Goal: Task Accomplishment & Management: Complete application form

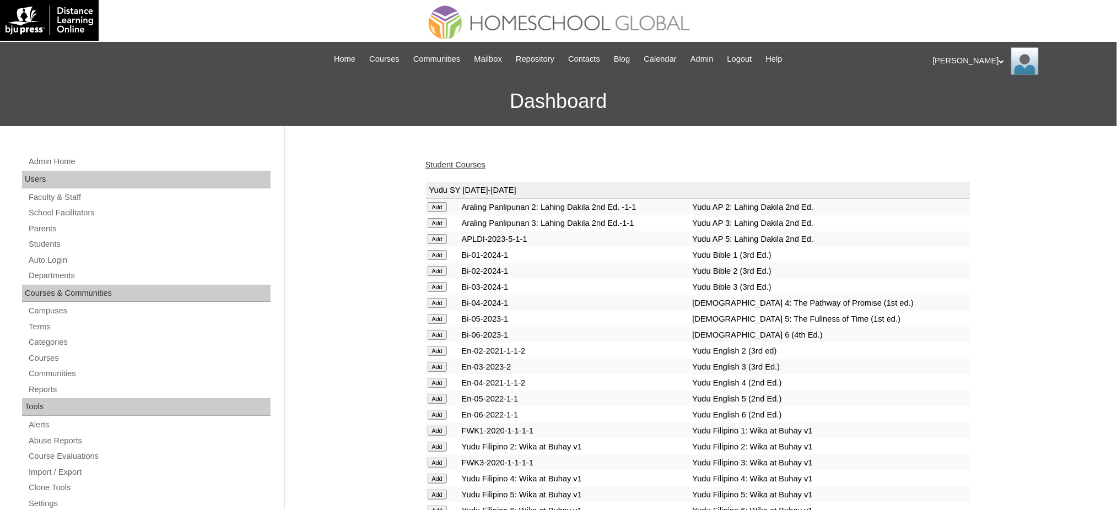
click at [45, 267] on div "Admin Home Users Faculty & Staff School Facilitators Parents Students Auto Logi…" at bounding box center [148, 511] width 262 height 712
click at [53, 259] on link "Auto Login" at bounding box center [149, 260] width 243 height 14
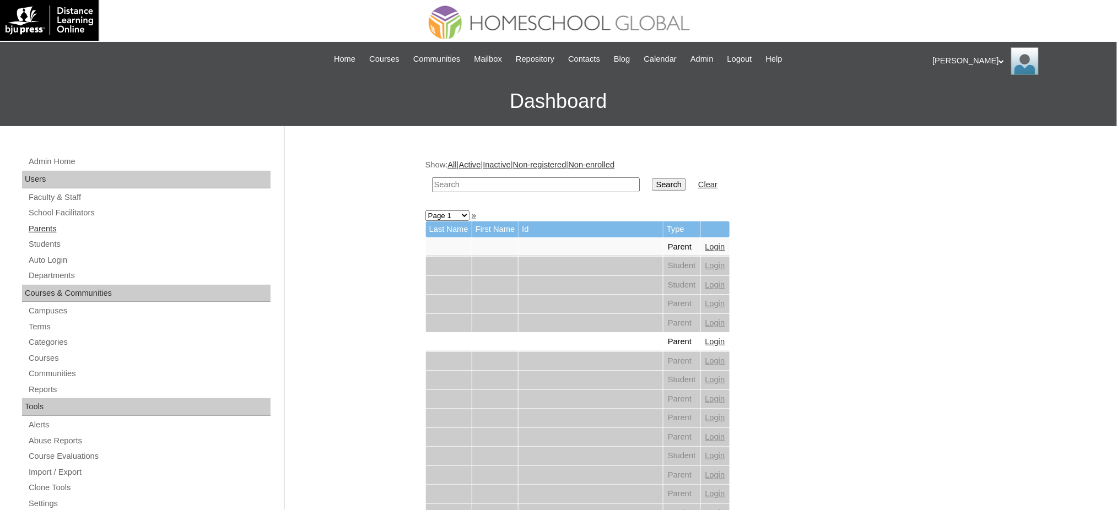
click at [37, 224] on link "Parents" at bounding box center [149, 229] width 243 height 14
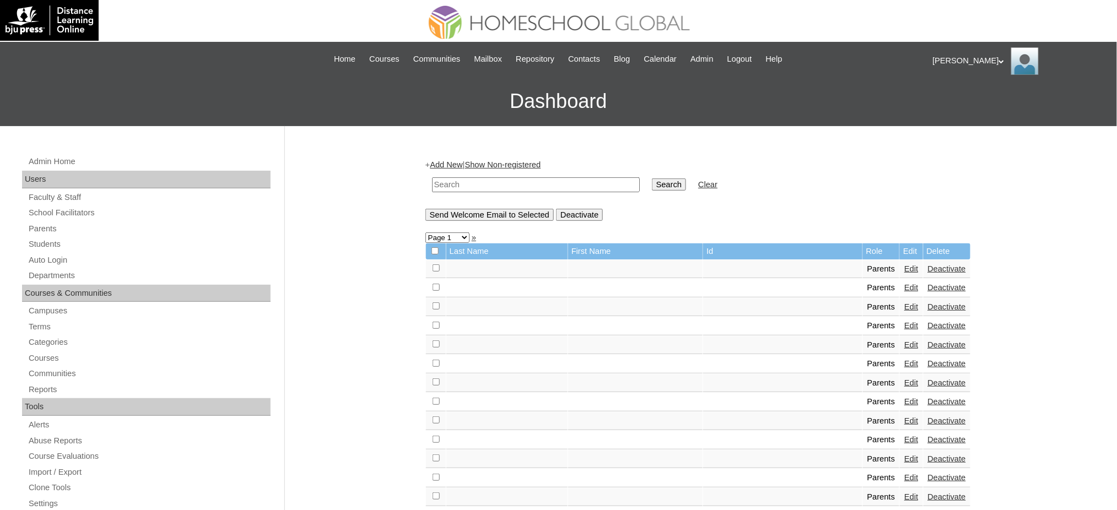
click at [518, 188] on input "text" at bounding box center [536, 184] width 208 height 15
paste input "malonzo.jeurs@gmail.com"
type input "malonzo.jeurs@gmail.com"
click at [652, 181] on input "Search" at bounding box center [669, 184] width 34 height 12
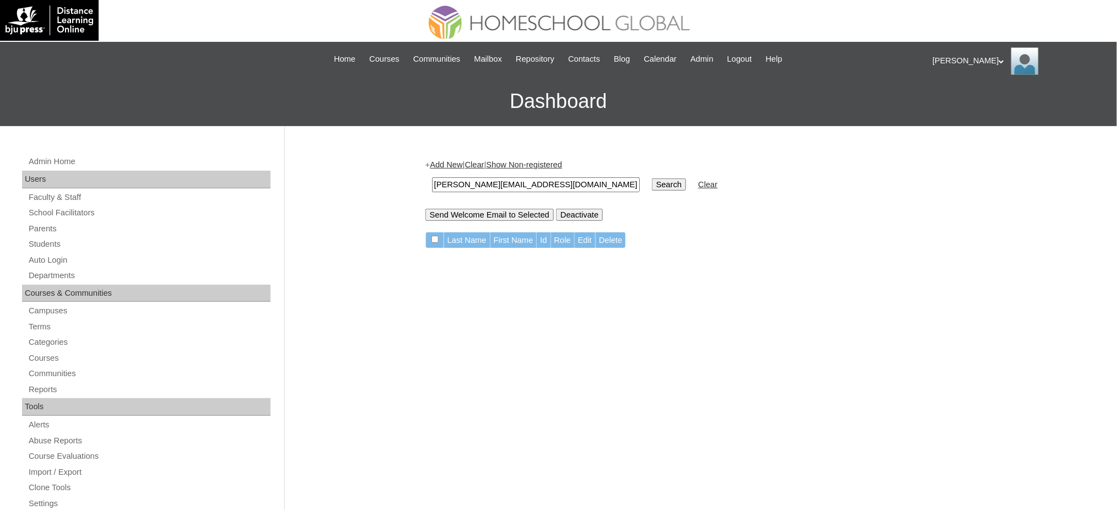
click at [485, 183] on input "malonzo.jeurs@gmail.com" at bounding box center [536, 184] width 208 height 15
paste input "Esposo"
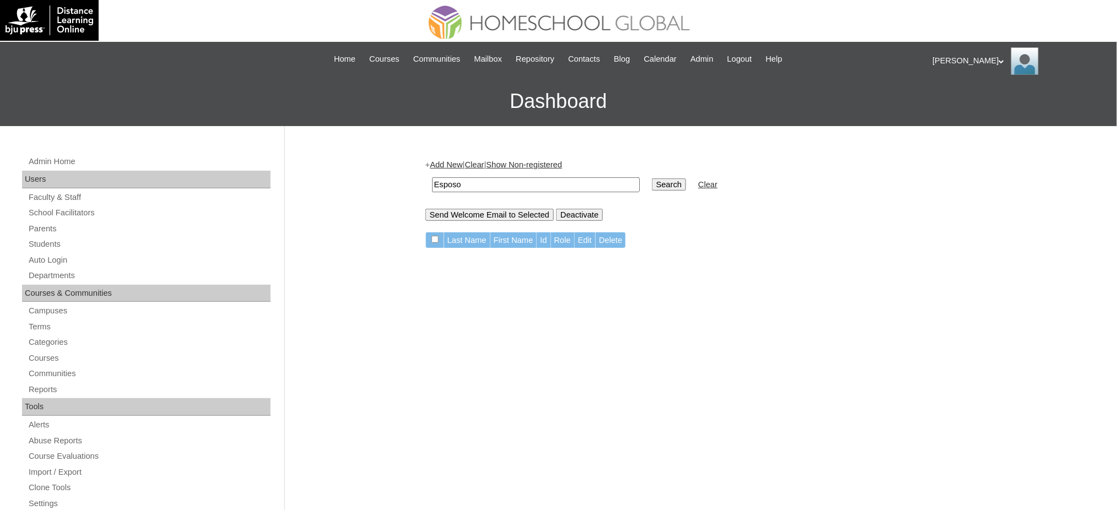
type input "Esposo"
click at [652, 178] on input "Search" at bounding box center [669, 184] width 34 height 12
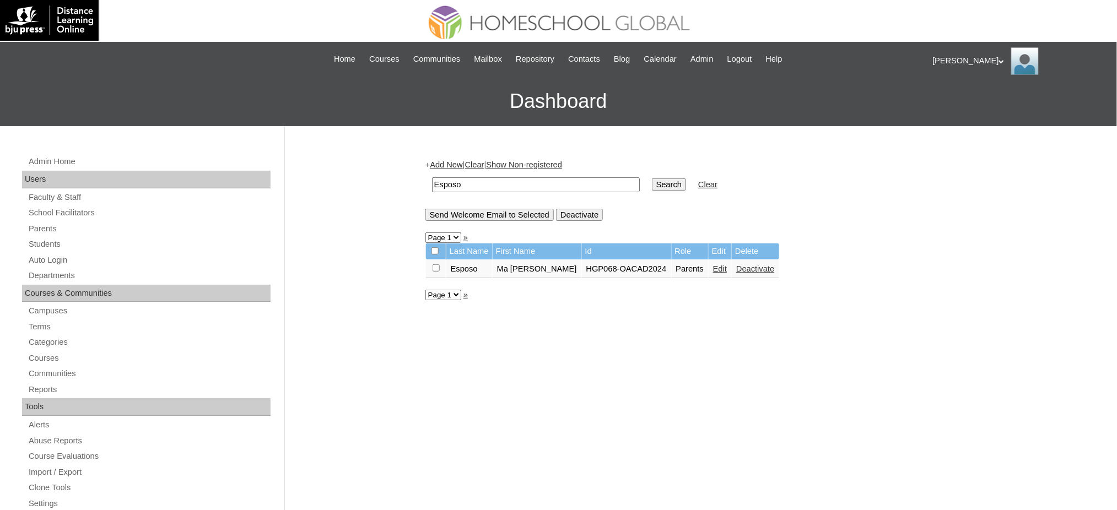
click at [490, 183] on input "Esposo" at bounding box center [536, 184] width 208 height 15
paste input "ivytl_ot2004@yahoo.com"
type input "ivytl_ot2004@yahoo.com"
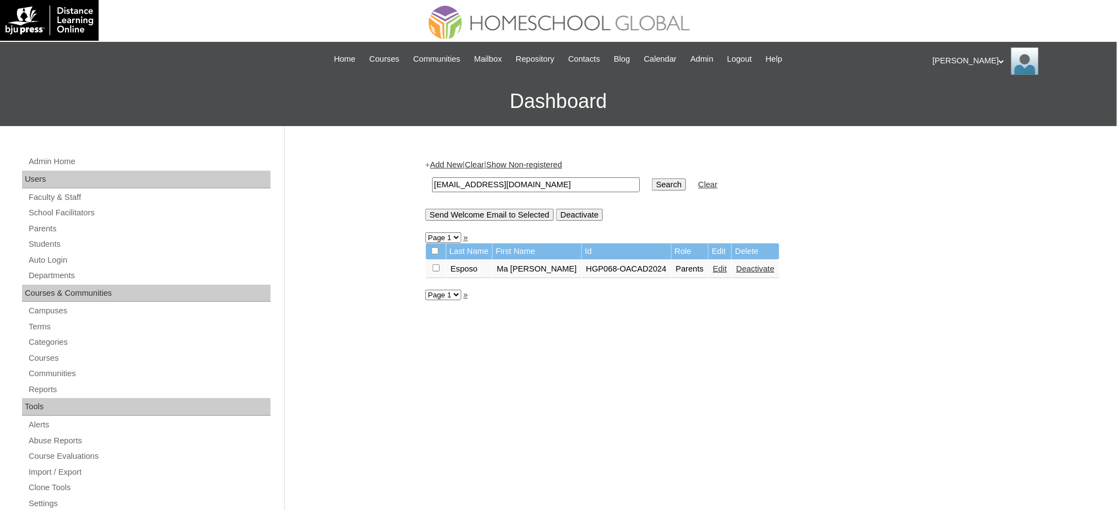
click at [652, 178] on input "Search" at bounding box center [669, 184] width 34 height 12
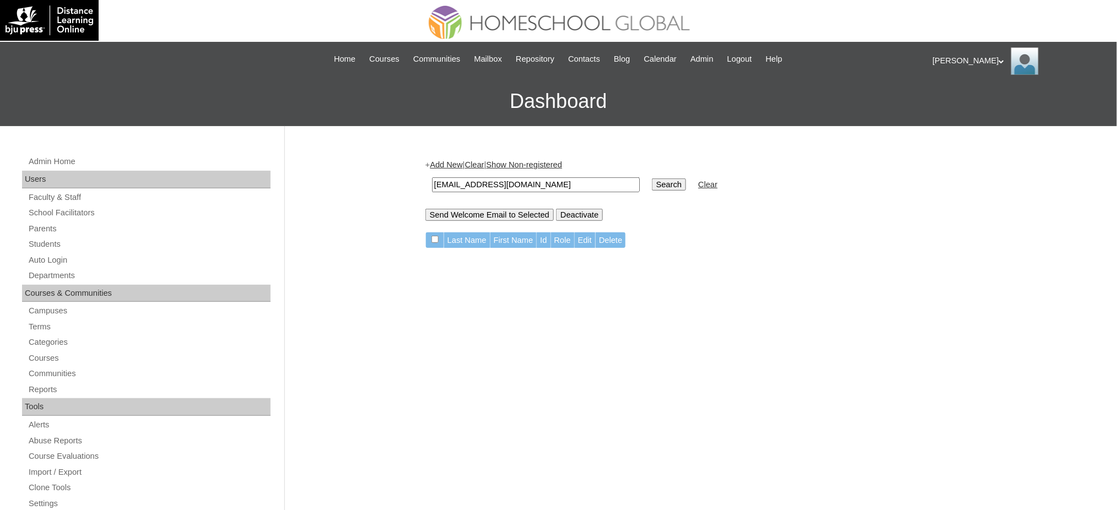
click at [499, 180] on input "ivytl_ot2004@yahoo.com" at bounding box center [536, 184] width 208 height 15
paste input "Tidalgo"
type input "Tidalgo"
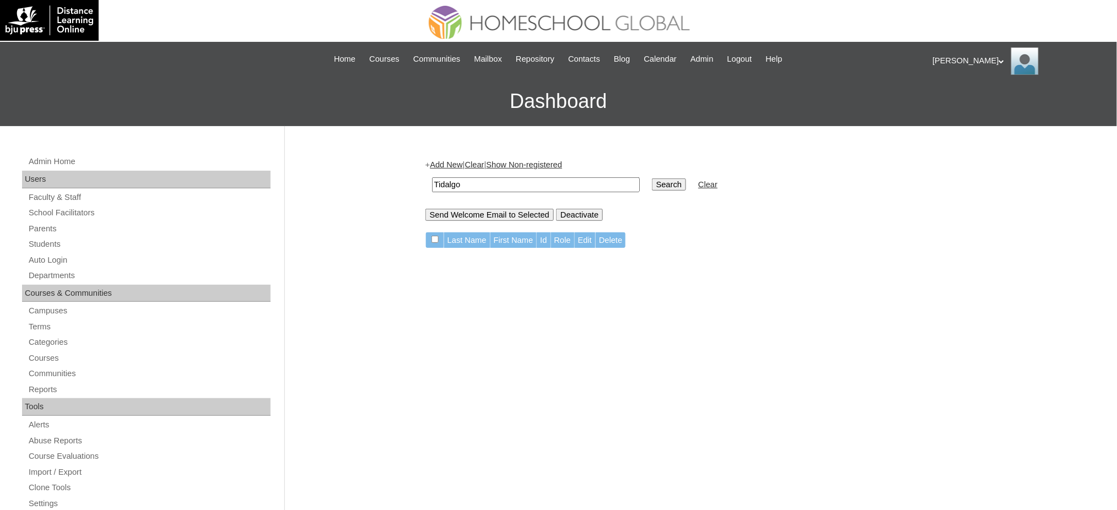
click at [652, 178] on input "Search" at bounding box center [669, 184] width 34 height 12
click at [532, 186] on input "Tidalgo" at bounding box center [536, 184] width 208 height 15
type input "v"
paste input "MHP0145-TECHPH2025"
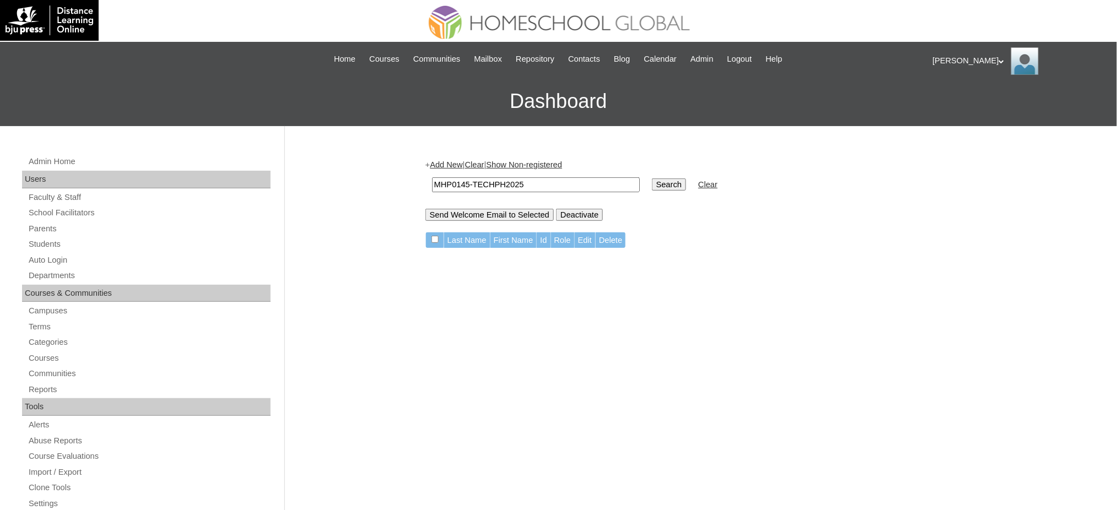
type input "MHP0145-TECHPH2025"
click at [652, 178] on input "Search" at bounding box center [669, 184] width 34 height 12
click at [47, 241] on link "Students" at bounding box center [149, 244] width 243 height 14
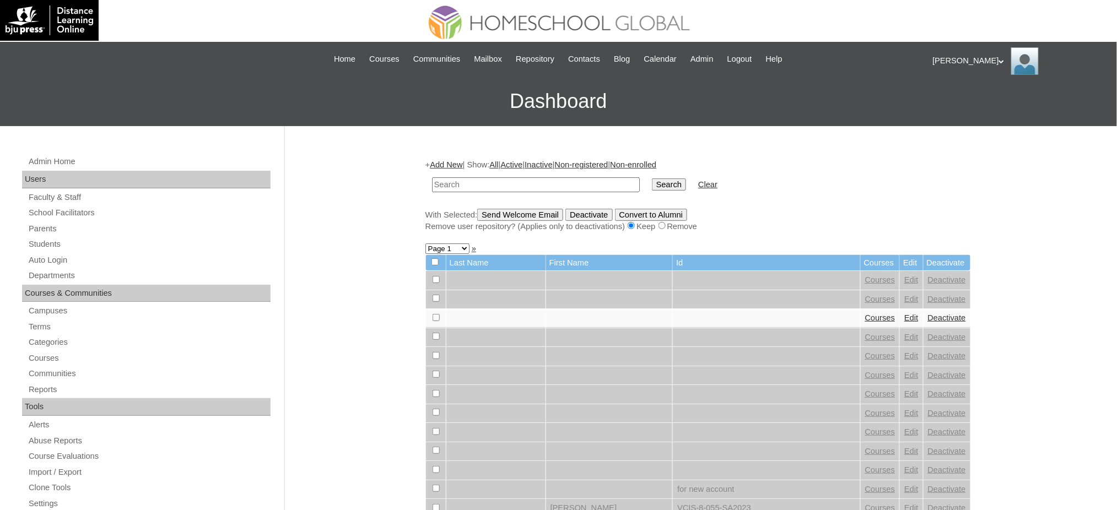
drag, startPoint x: 0, startPoint y: 0, endPoint x: 500, endPoint y: 183, distance: 532.3
click at [500, 183] on input "text" at bounding box center [536, 184] width 208 height 15
type input "MHS00187-TECHPH2025"
click at [652, 181] on input "Search" at bounding box center [669, 184] width 34 height 12
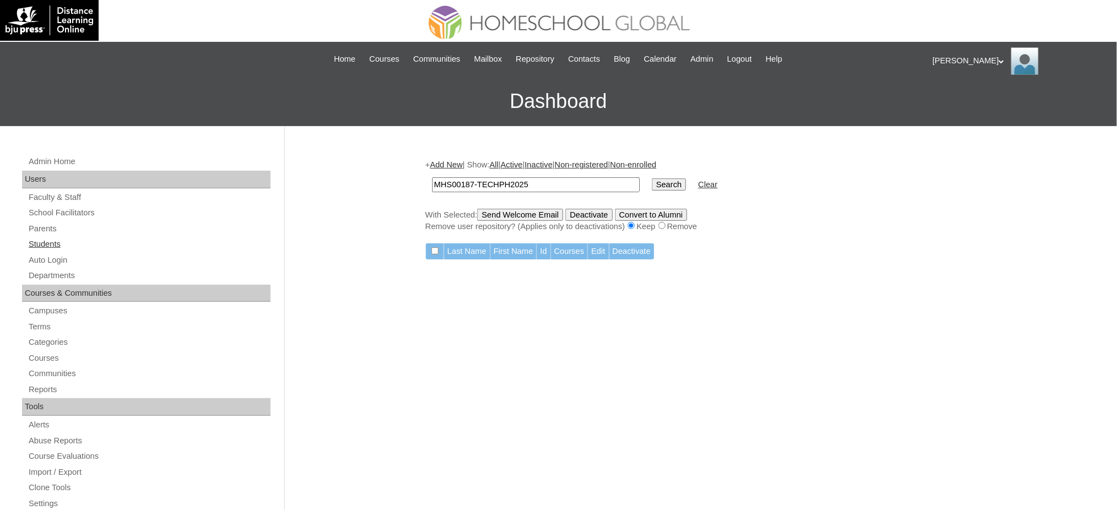
click at [36, 241] on link "Students" at bounding box center [149, 244] width 243 height 14
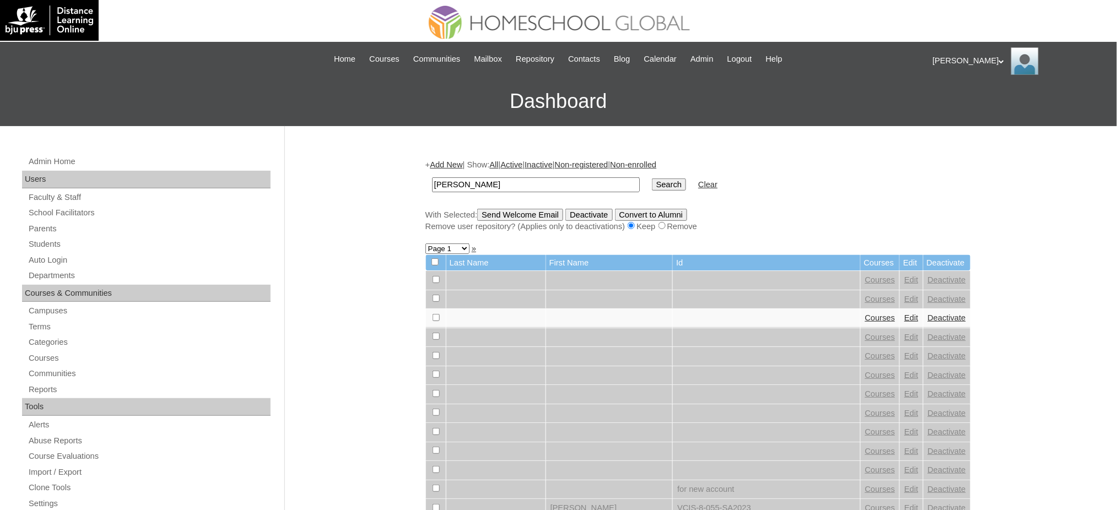
type input "[PERSON_NAME]"
click at [652, 178] on input "Search" at bounding box center [669, 184] width 34 height 12
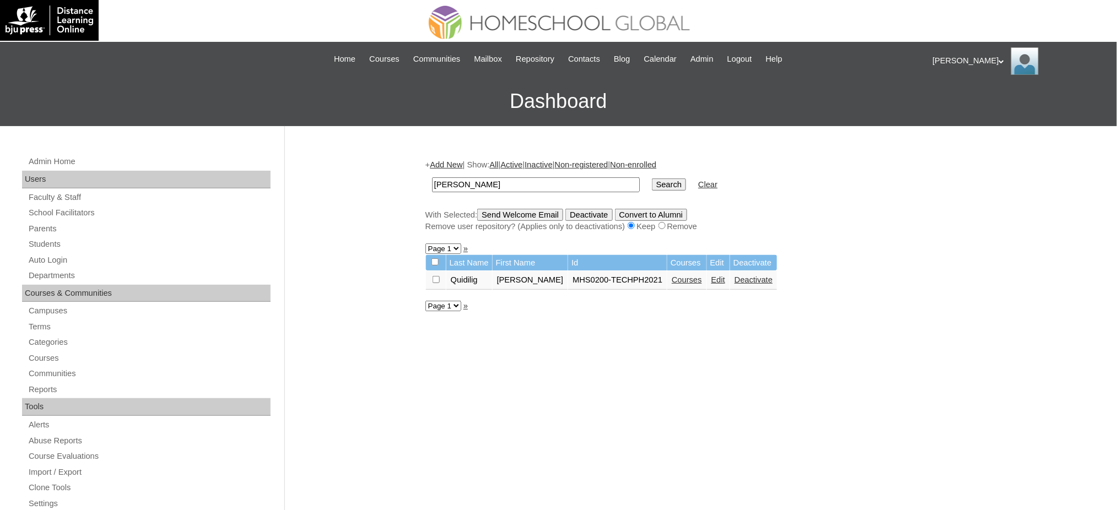
click at [690, 275] on link "Courses" at bounding box center [687, 279] width 30 height 9
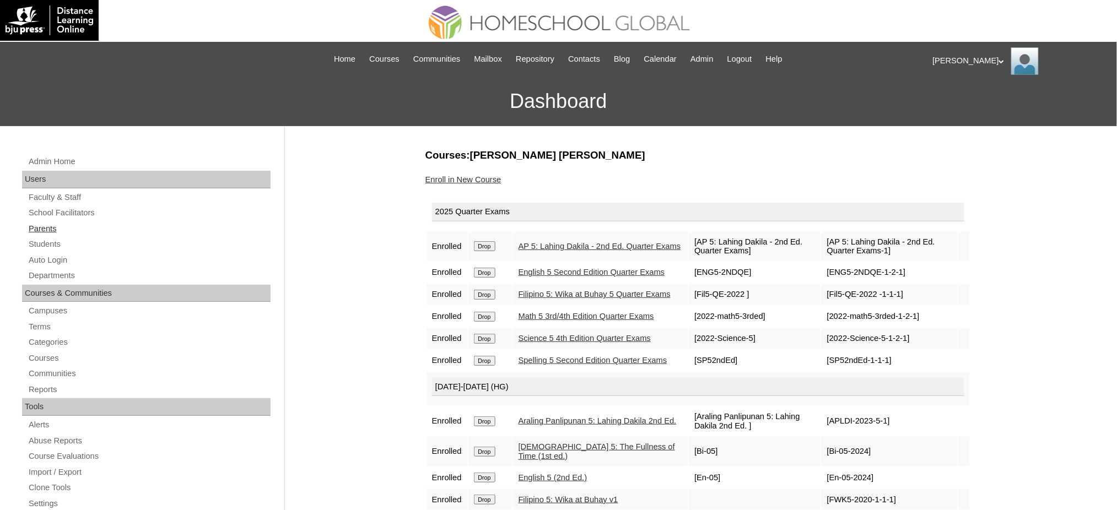
click at [48, 227] on link "Parents" at bounding box center [149, 229] width 243 height 14
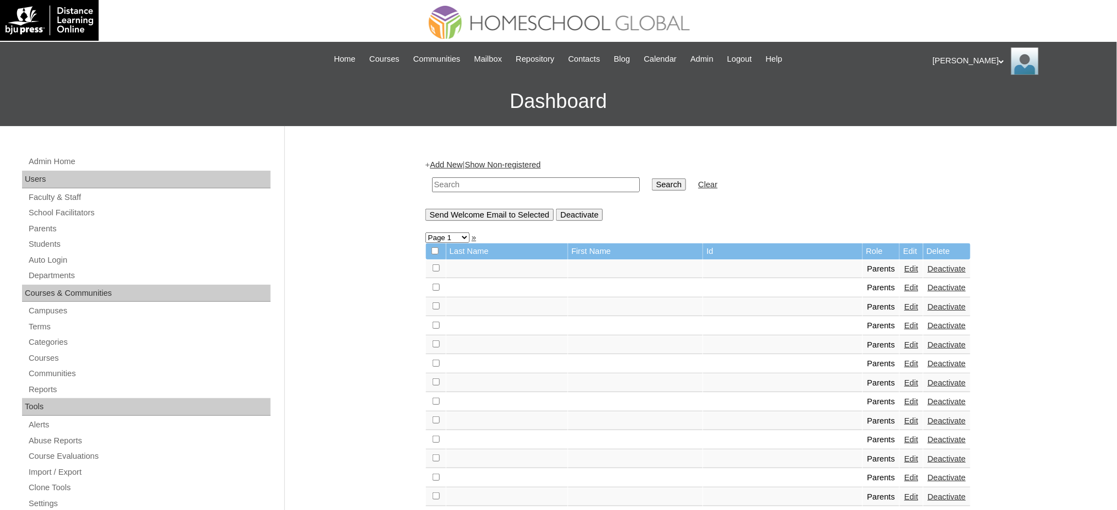
click at [491, 185] on input "text" at bounding box center [536, 184] width 208 height 15
paste input "MHP0144-TECHPH2025"
type input "MHP0144-TECHPH2025"
click at [652, 183] on input "Search" at bounding box center [669, 184] width 34 height 12
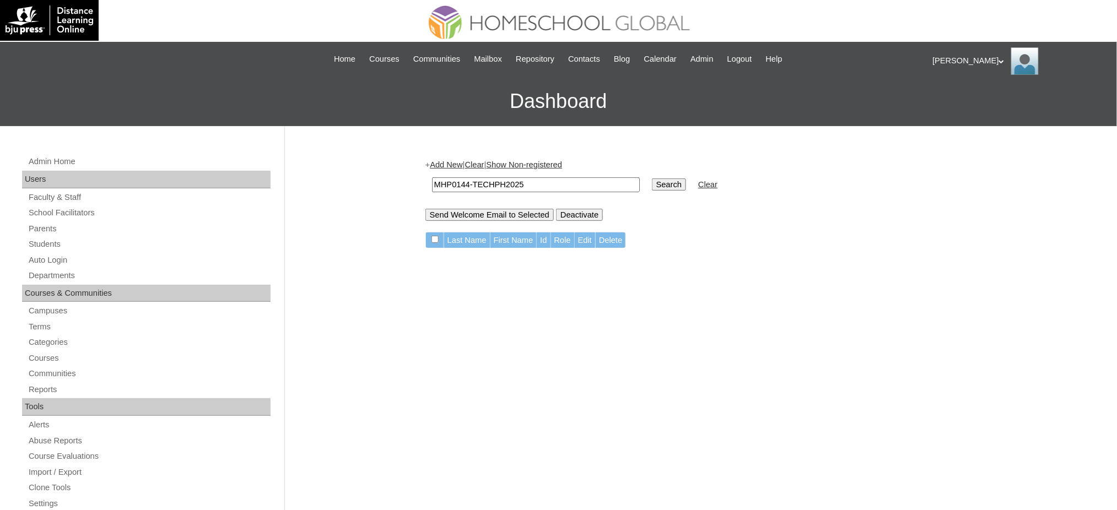
click at [448, 166] on link "Add New" at bounding box center [446, 164] width 33 height 9
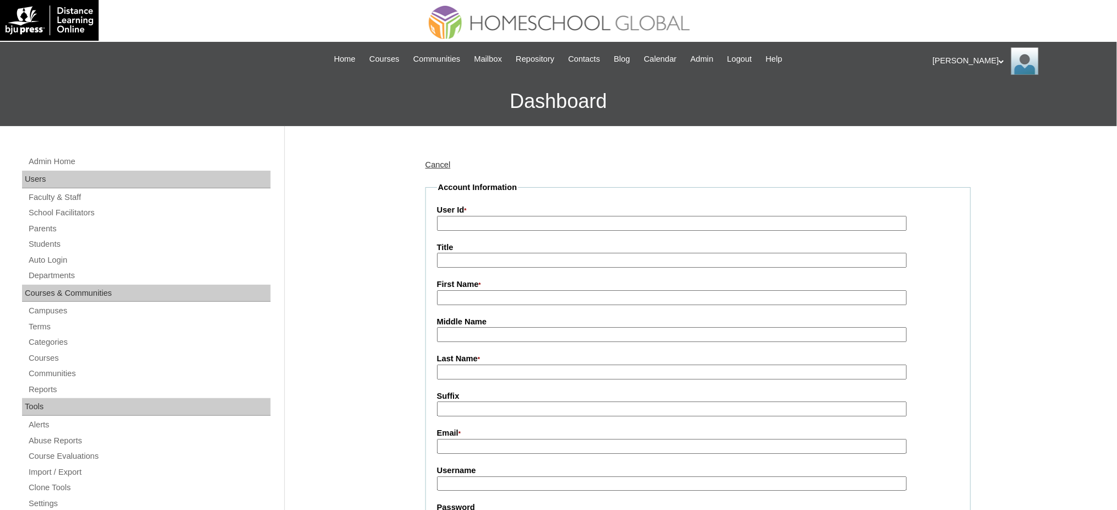
click at [478, 226] on input "User Id *" at bounding box center [672, 223] width 470 height 15
paste input "MHP0144-TECHPH2025"
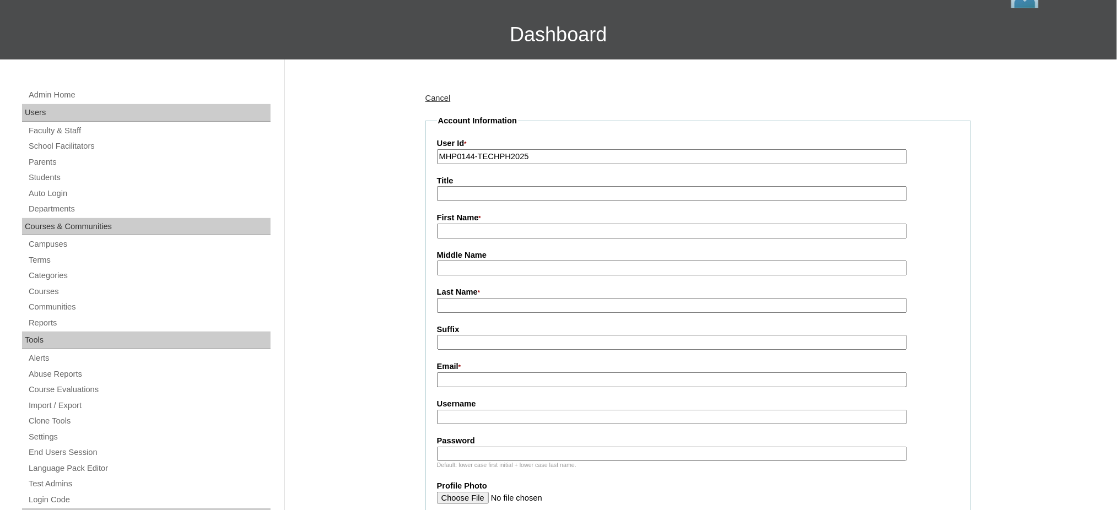
scroll to position [73, 0]
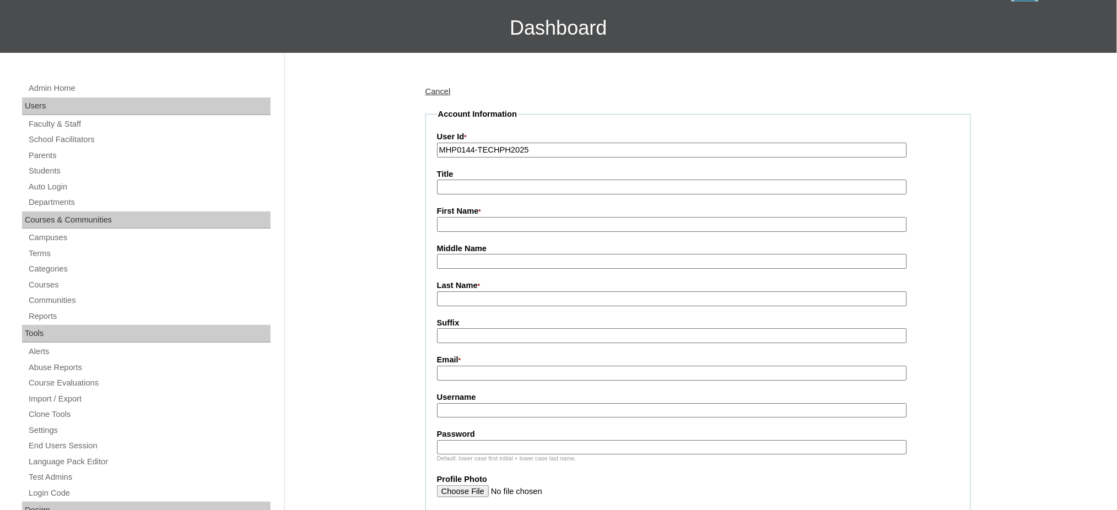
type input "MHP0144-TECHPH2025"
click at [471, 190] on input "Title" at bounding box center [672, 187] width 470 height 15
type input "Ms."
click at [470, 219] on input "First Name *" at bounding box center [672, 224] width 470 height 15
paste input "Justine Rae"
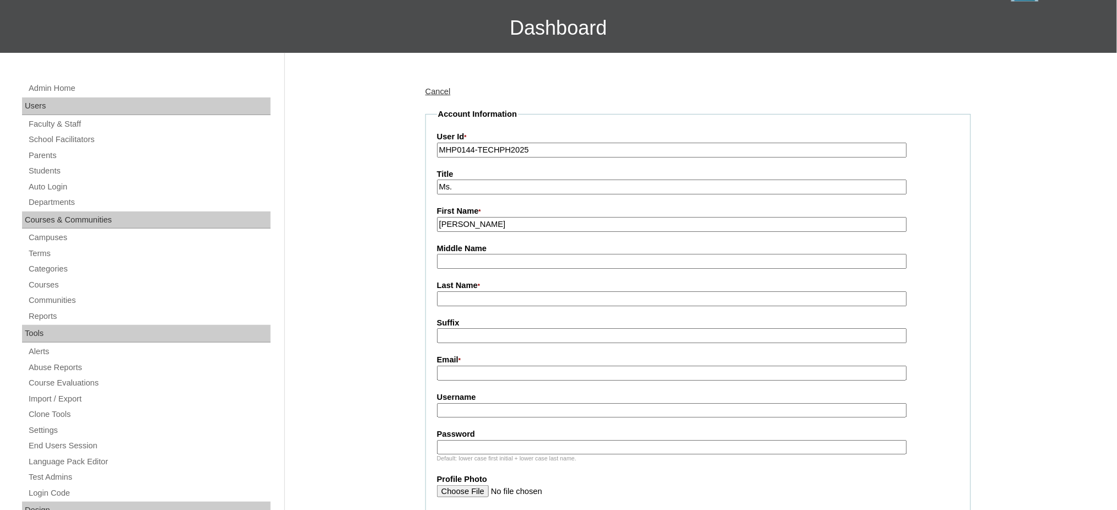
type input "Justine Rae"
click at [480, 296] on input "Last Name *" at bounding box center [672, 298] width 470 height 15
paste input "Abando"
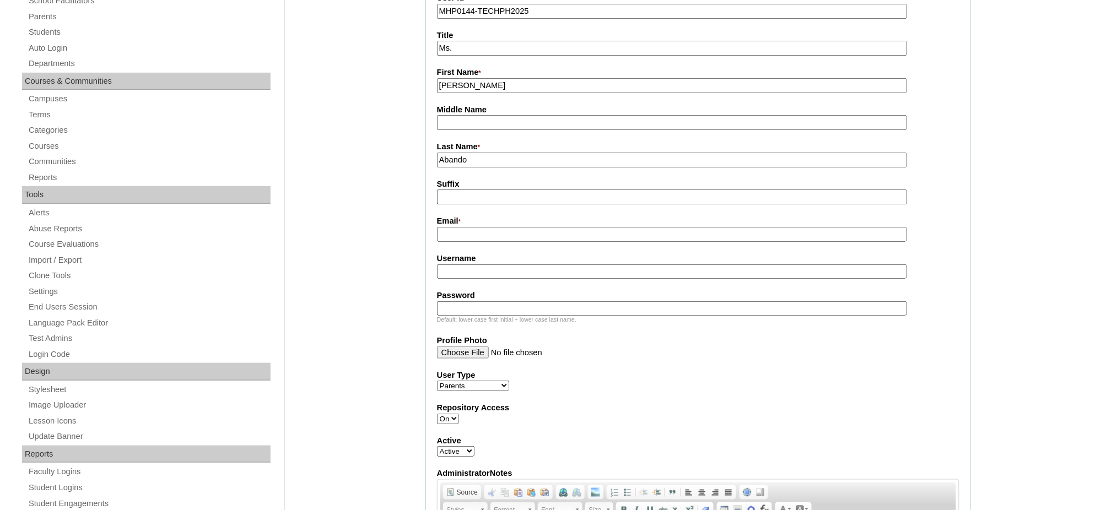
scroll to position [220, 0]
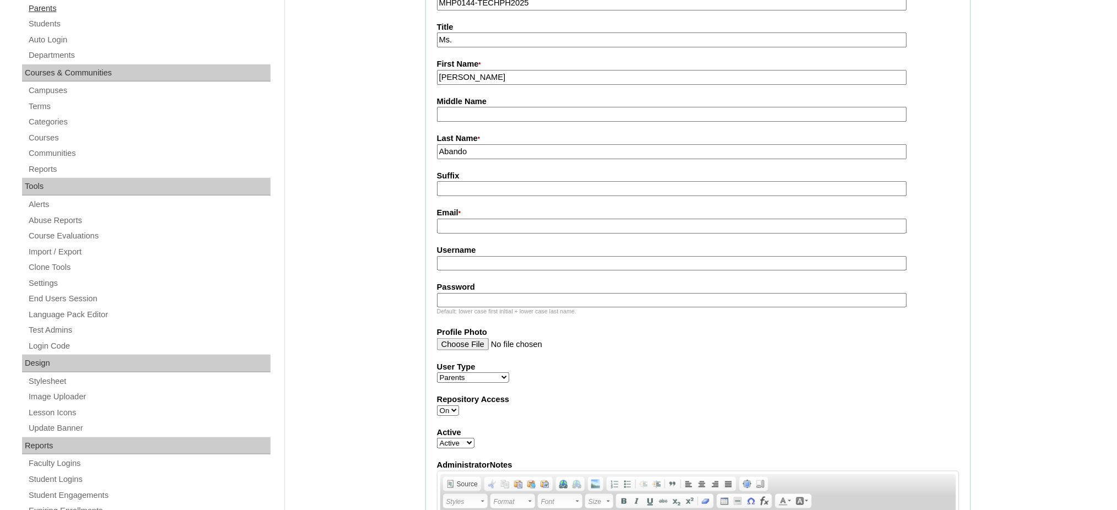
type input "Abando"
click at [457, 220] on input "Email *" at bounding box center [672, 226] width 470 height 15
paste input "sojustinerae0110@gmail.com"
type input "sojustinerae0110@gmail.com"
click at [462, 257] on input "Username" at bounding box center [672, 263] width 470 height 15
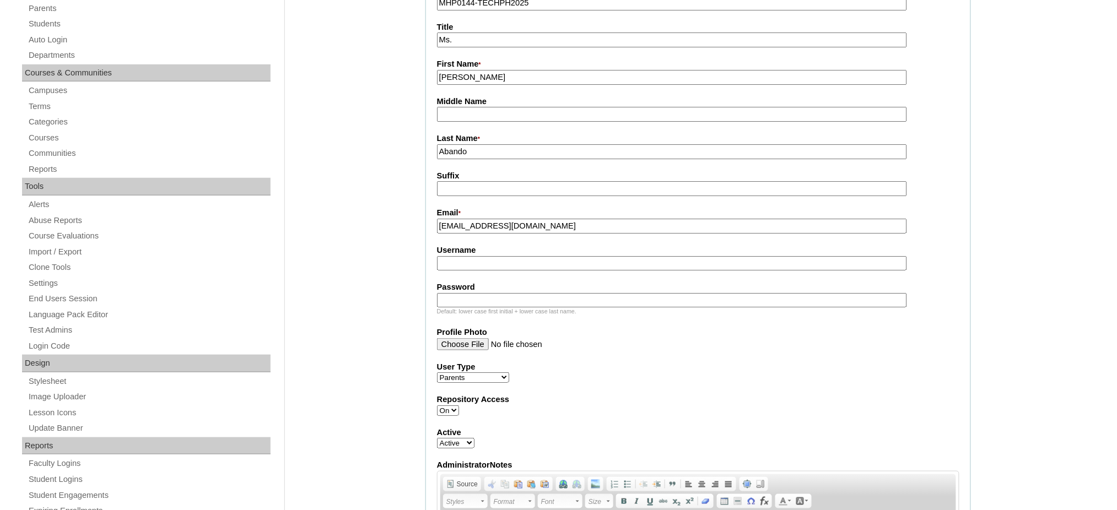
paste input "soAbando2025"
type input "soAbando2025"
click at [500, 293] on input "Password" at bounding box center [672, 300] width 470 height 15
paste input "techKjs425"
type input "techKjs425"
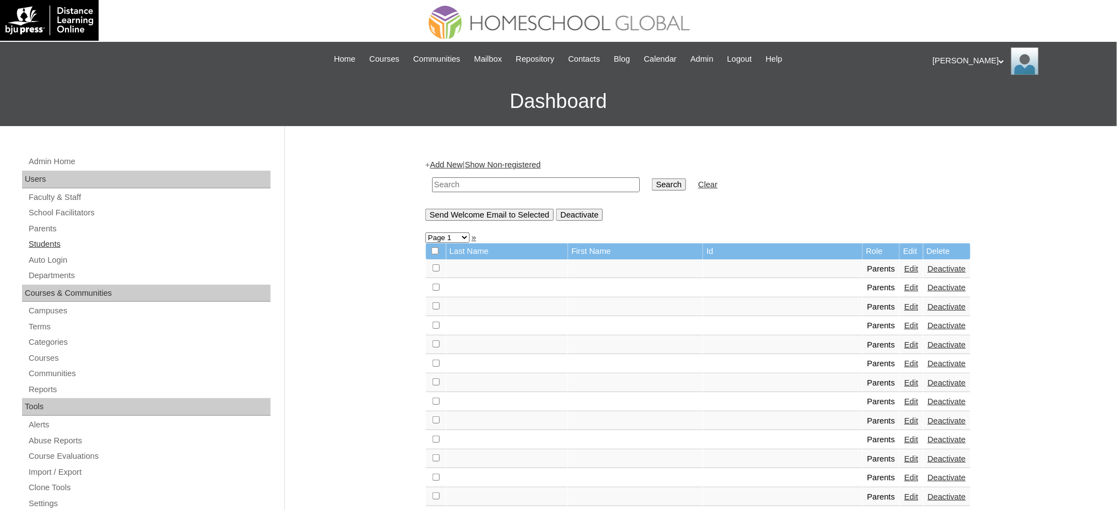
click at [47, 245] on link "Students" at bounding box center [149, 244] width 243 height 14
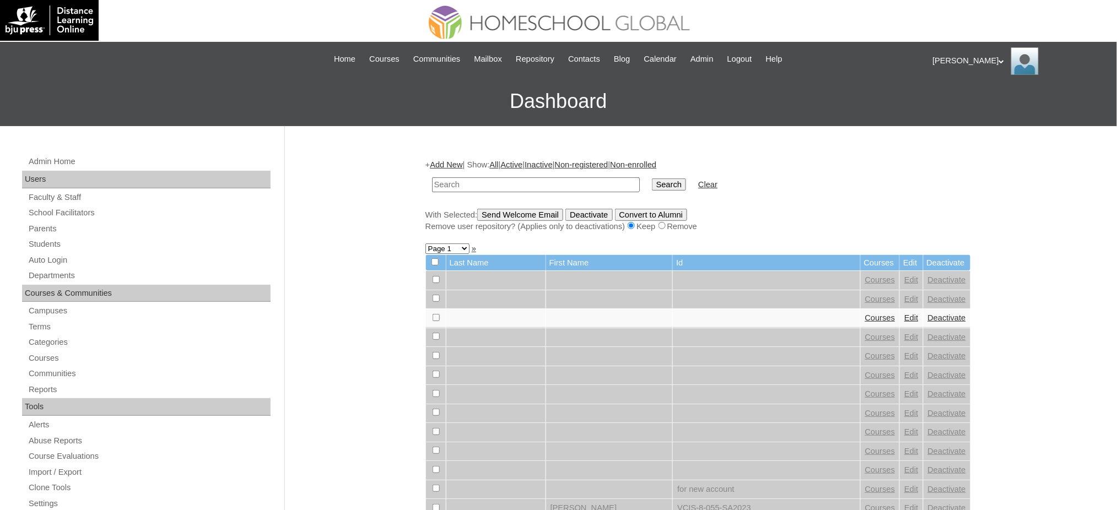
click at [456, 167] on link "Add New" at bounding box center [446, 164] width 33 height 9
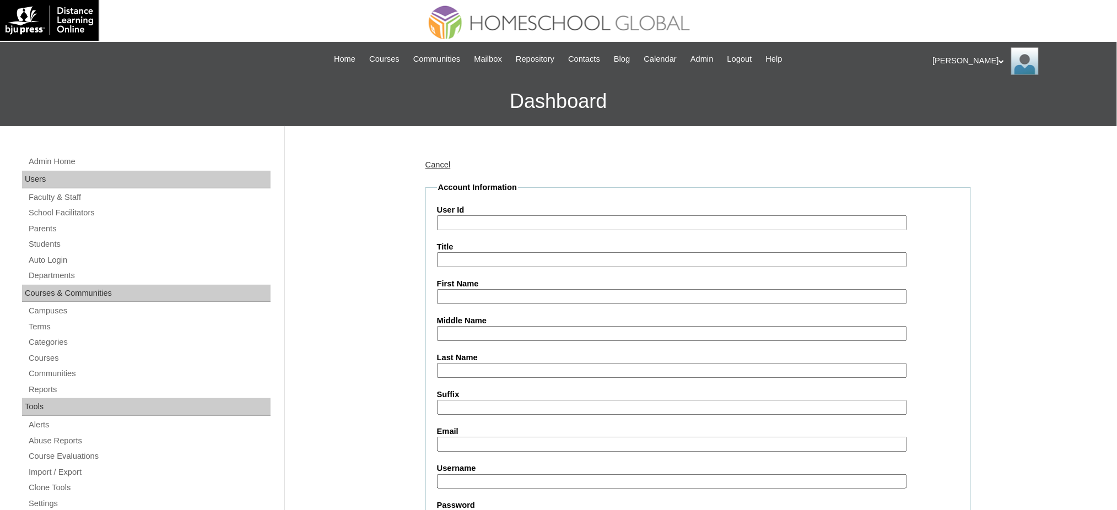
click at [480, 221] on input "User Id" at bounding box center [672, 222] width 470 height 15
paste input "MHS00185-TECHPH2025"
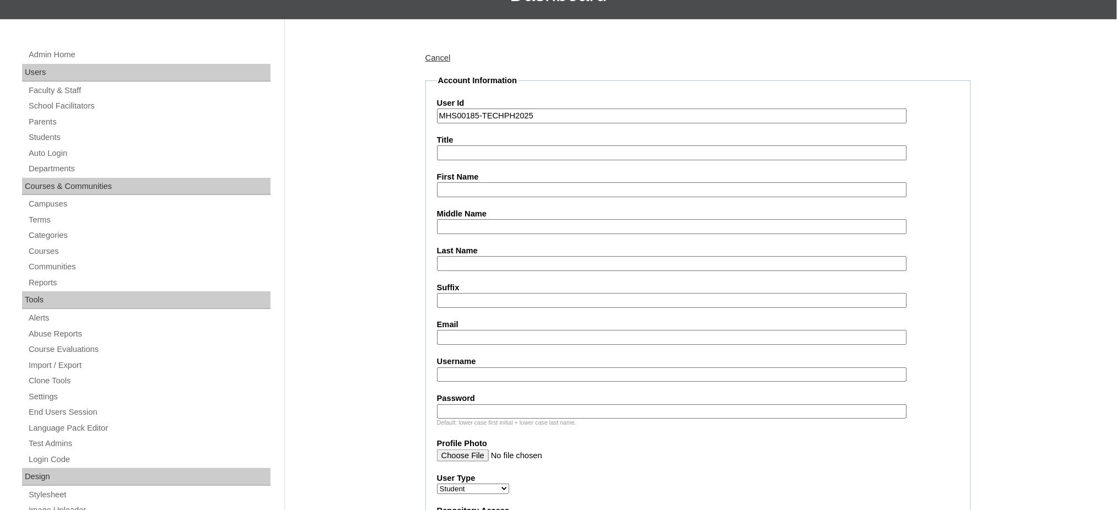
scroll to position [147, 0]
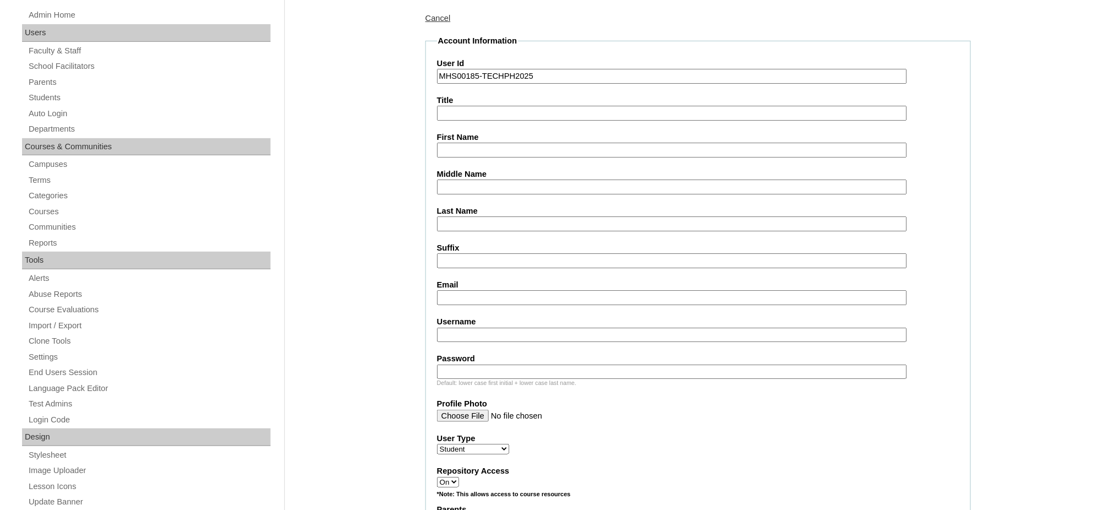
type input "MHS00185-TECHPH2025"
click at [470, 150] on input "First Name" at bounding box center [672, 150] width 470 height 15
paste input "[PERSON_NAME]"
type input "[PERSON_NAME]"
click at [462, 188] on input "Middle Name" at bounding box center [672, 187] width 470 height 15
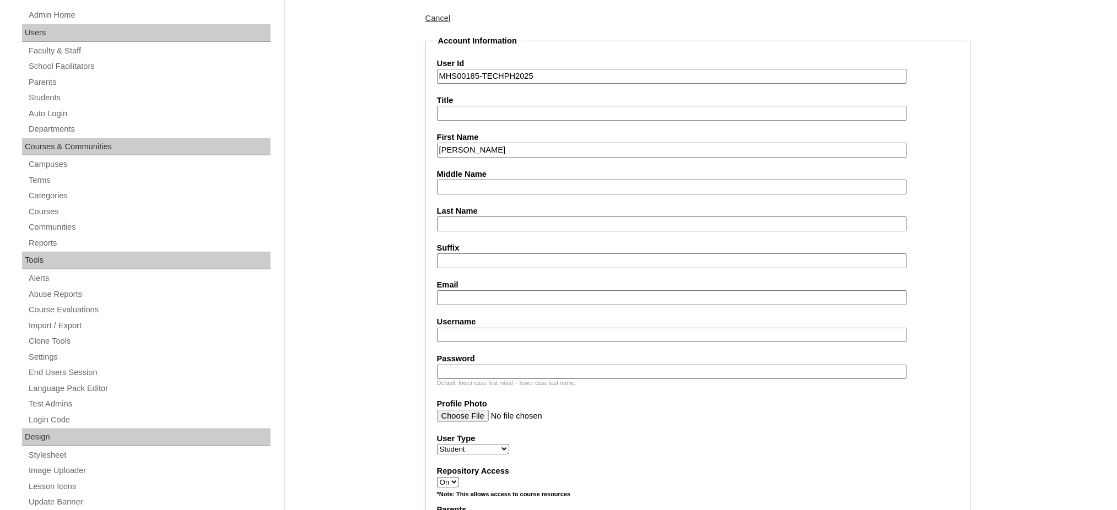
paste input "Abando"
type input "Abando"
click at [469, 224] on input "Last Name" at bounding box center [672, 223] width 470 height 15
type input "So"
click at [506, 295] on input "Email" at bounding box center [672, 297] width 470 height 15
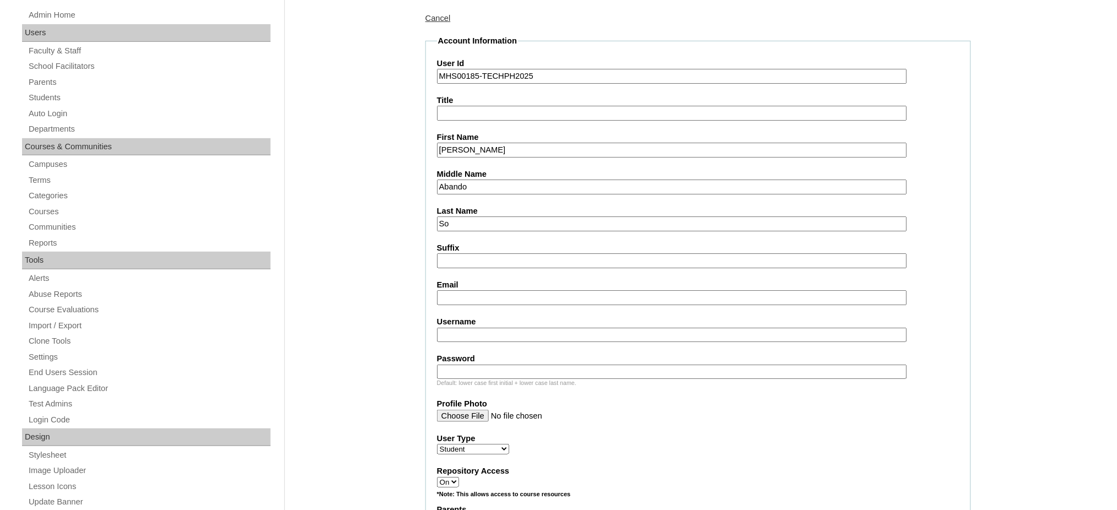
paste input "[EMAIL_ADDRESS][DOMAIN_NAME]"
type input "[EMAIL_ADDRESS][DOMAIN_NAME]"
click at [523, 328] on input "Username" at bounding box center [672, 335] width 470 height 15
paste input "kyrrhso"
type input "kyrrhso"
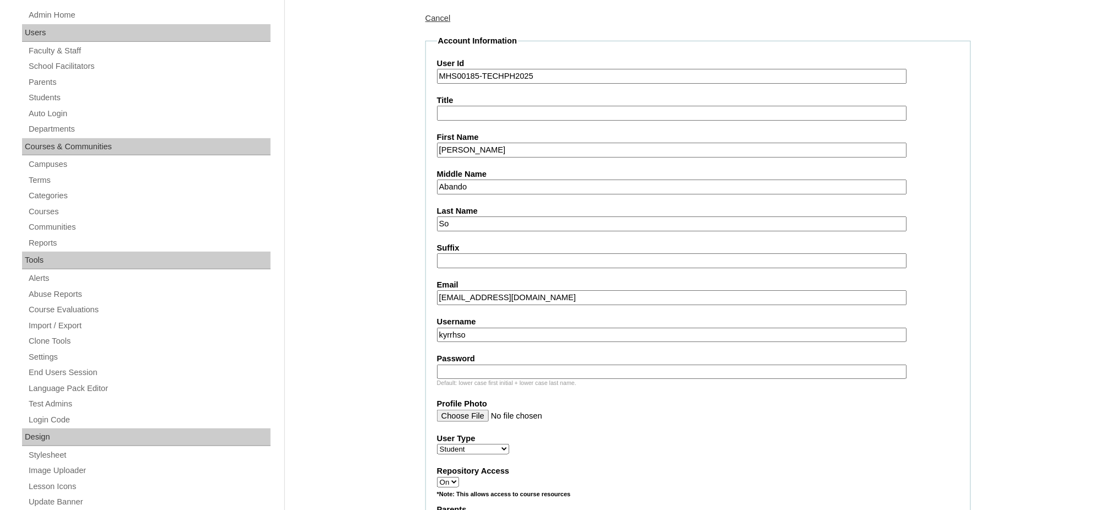
click at [497, 366] on input "Password" at bounding box center [672, 372] width 470 height 15
paste input "082019-7922"
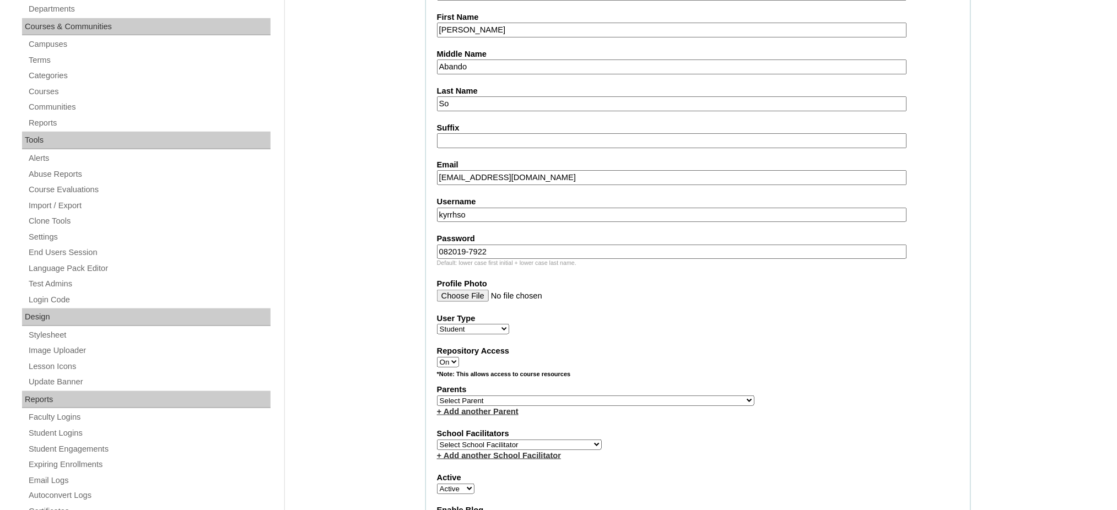
scroll to position [294, 0]
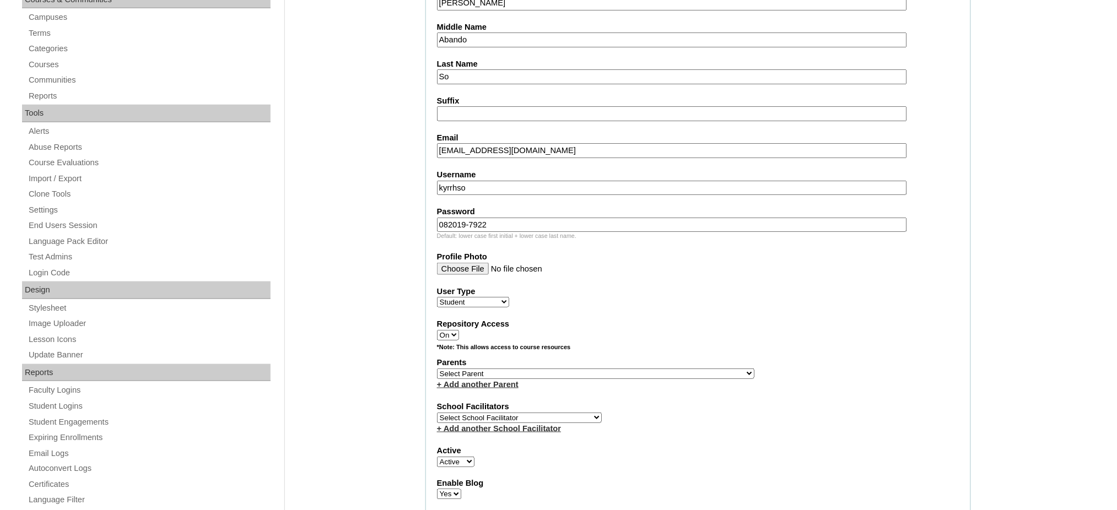
type input "082019-7922"
click at [627, 369] on select "Select Parent , , , , , , , , , , , , , , , , , , , , , , , , , , , , , , , , ,…" at bounding box center [595, 374] width 317 height 10
select select "43511"
click at [437, 369] on select "Select Parent , , , , , , , , , , , , , , , , , , , , , , , , , , , , , , , , ,…" at bounding box center [595, 374] width 317 height 10
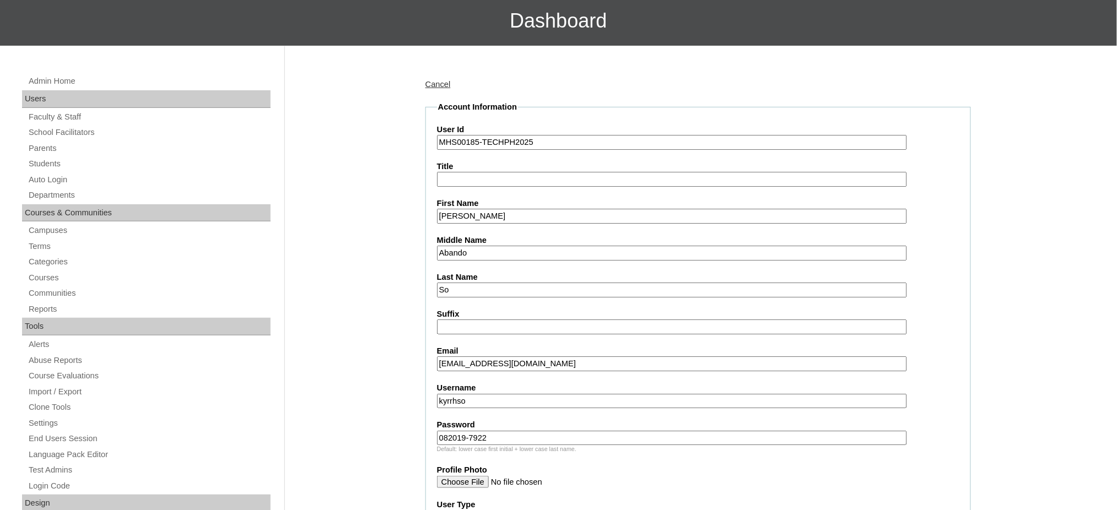
scroll to position [73, 0]
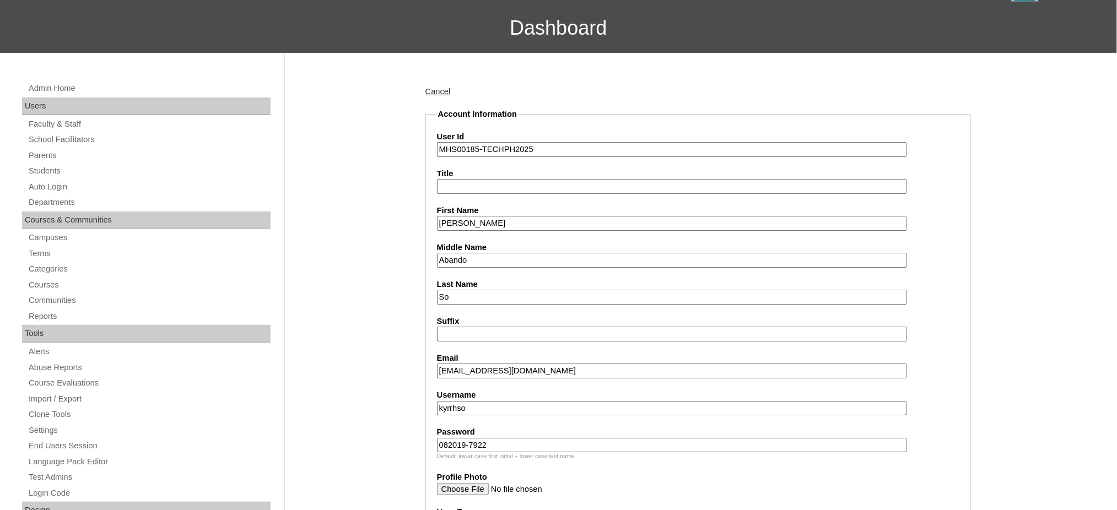
click at [506, 221] on input "[PERSON_NAME]" at bounding box center [672, 223] width 470 height 15
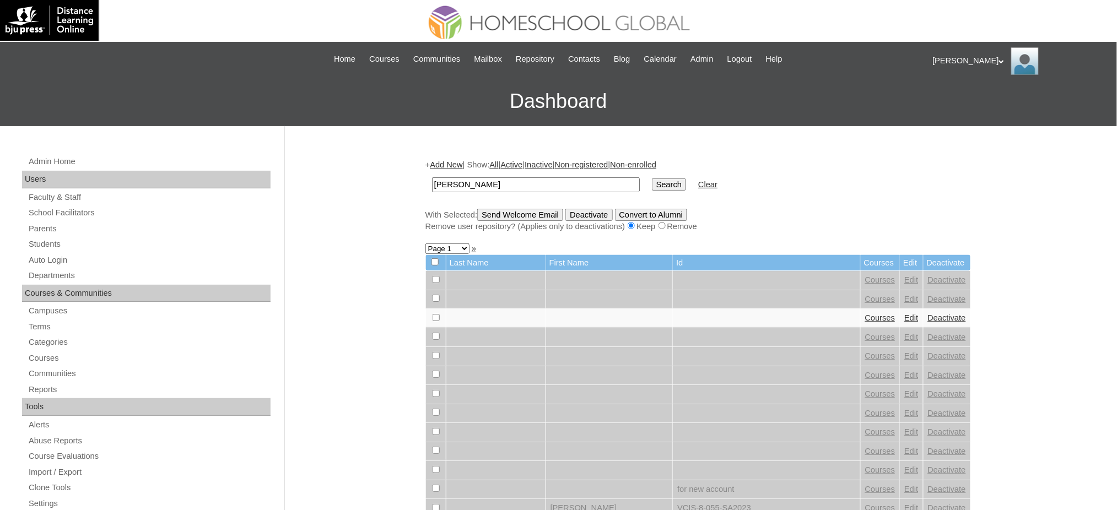
type input "[PERSON_NAME]"
click at [652, 183] on input "Search" at bounding box center [669, 184] width 34 height 12
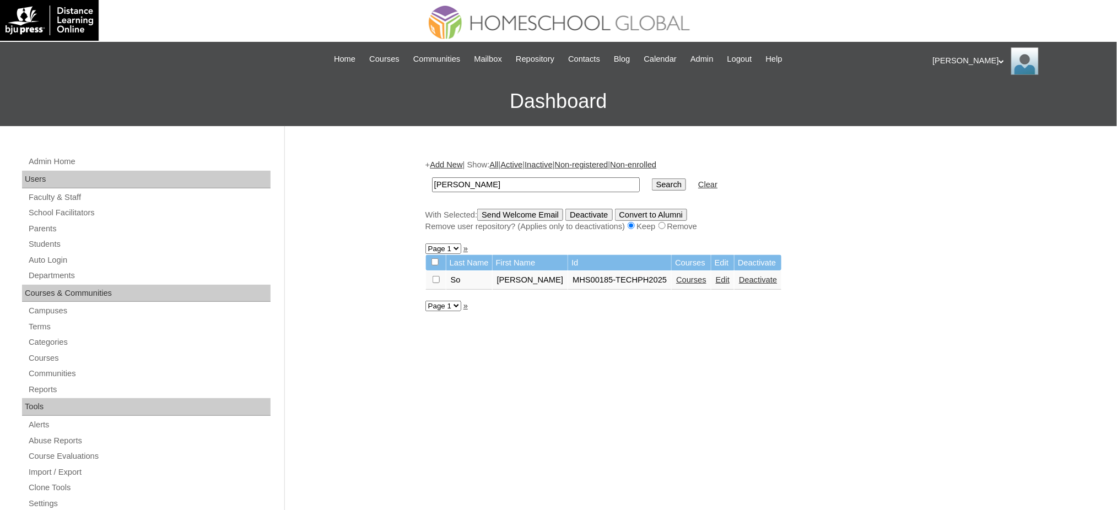
click at [676, 277] on link "Courses" at bounding box center [691, 279] width 30 height 9
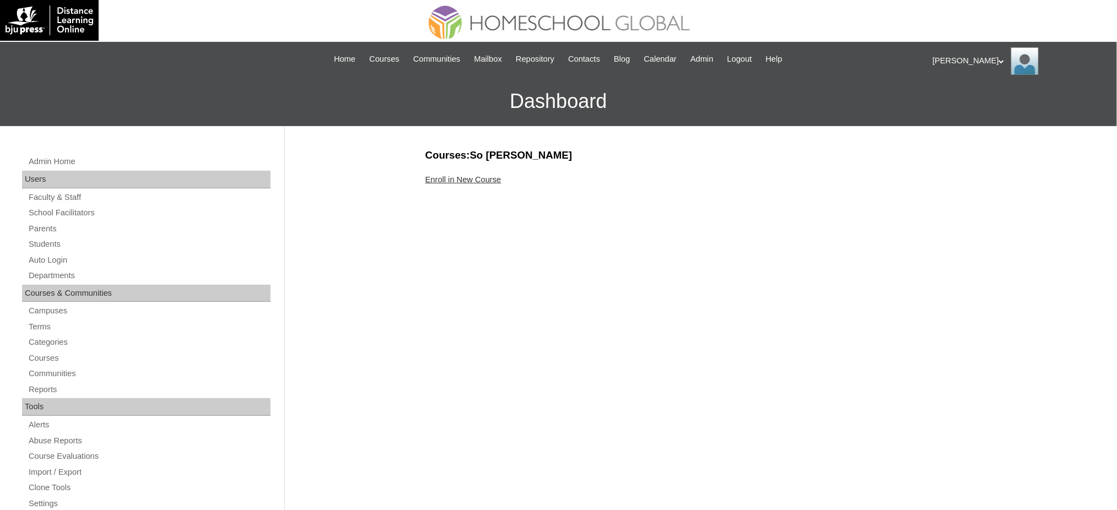
click at [453, 182] on link "Enroll in New Course" at bounding box center [463, 179] width 76 height 9
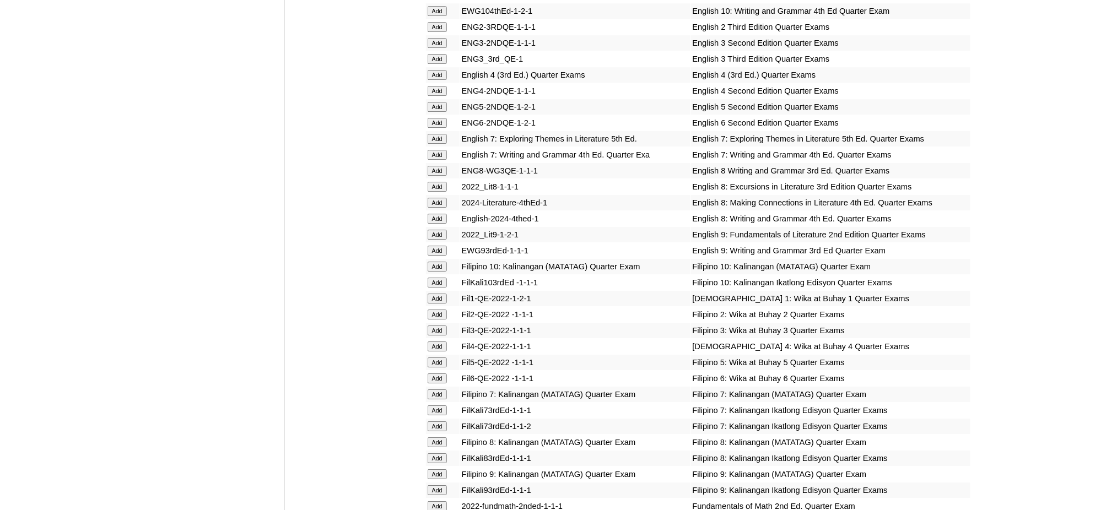
scroll to position [1175, 0]
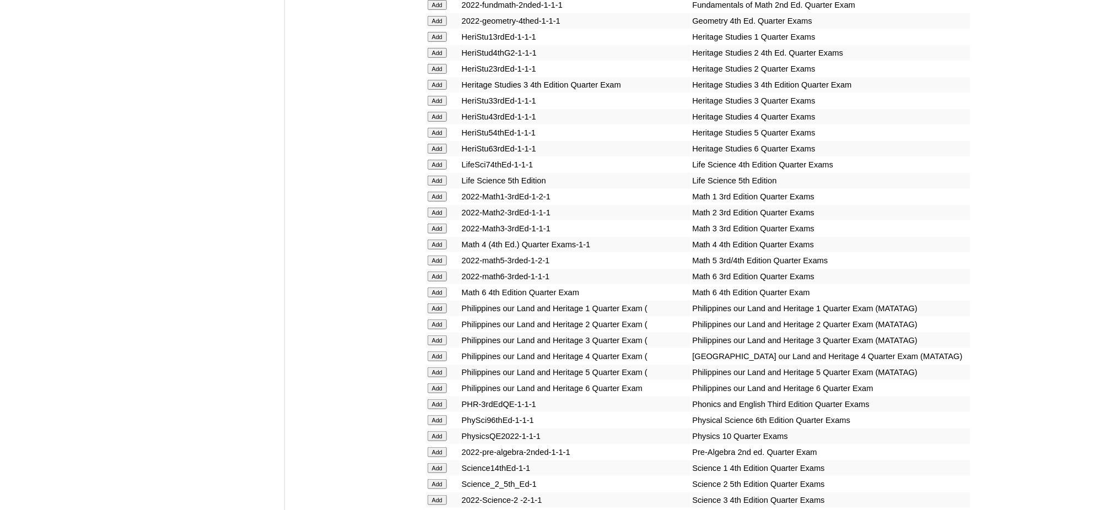
scroll to position [1689, 0]
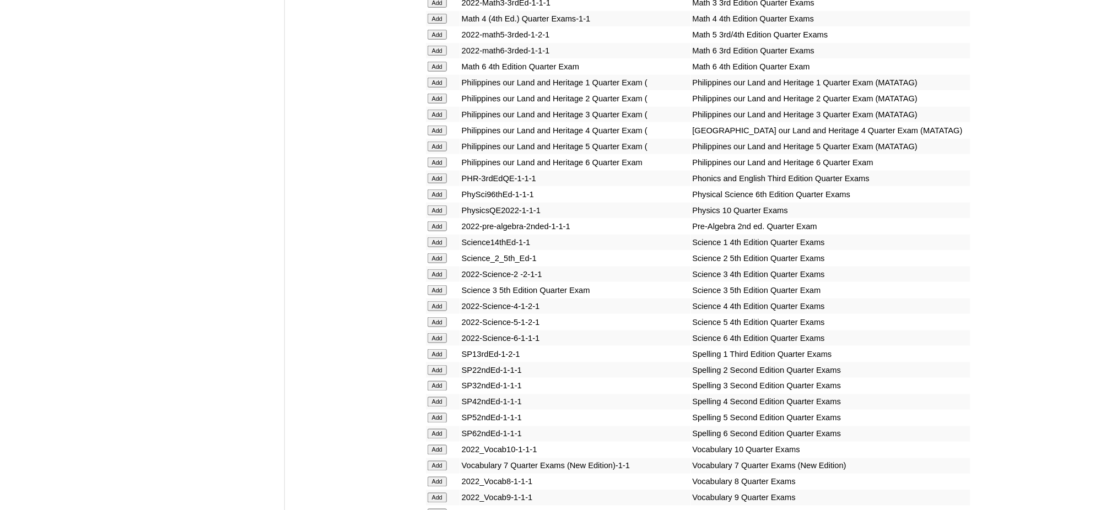
scroll to position [1909, 0]
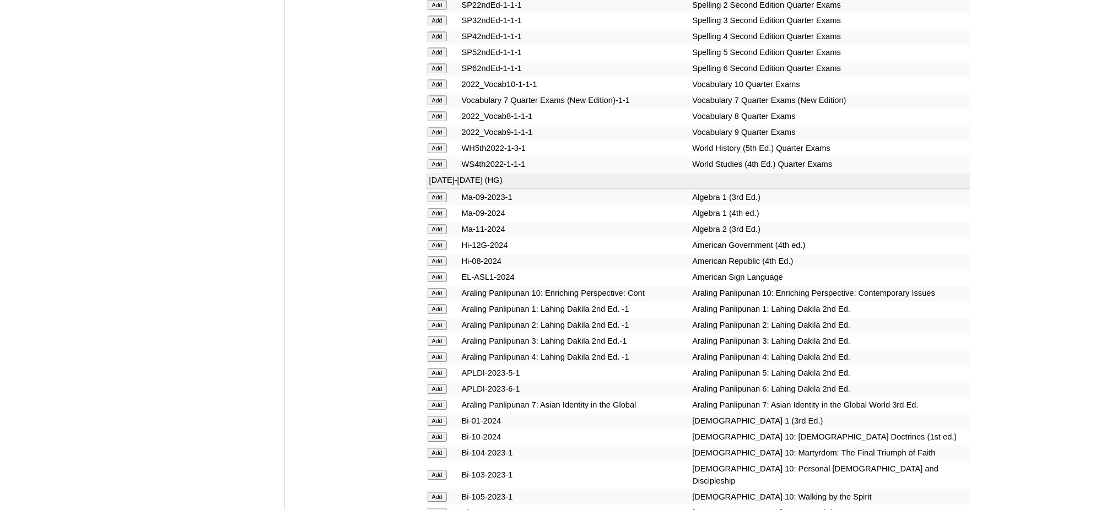
scroll to position [2277, 0]
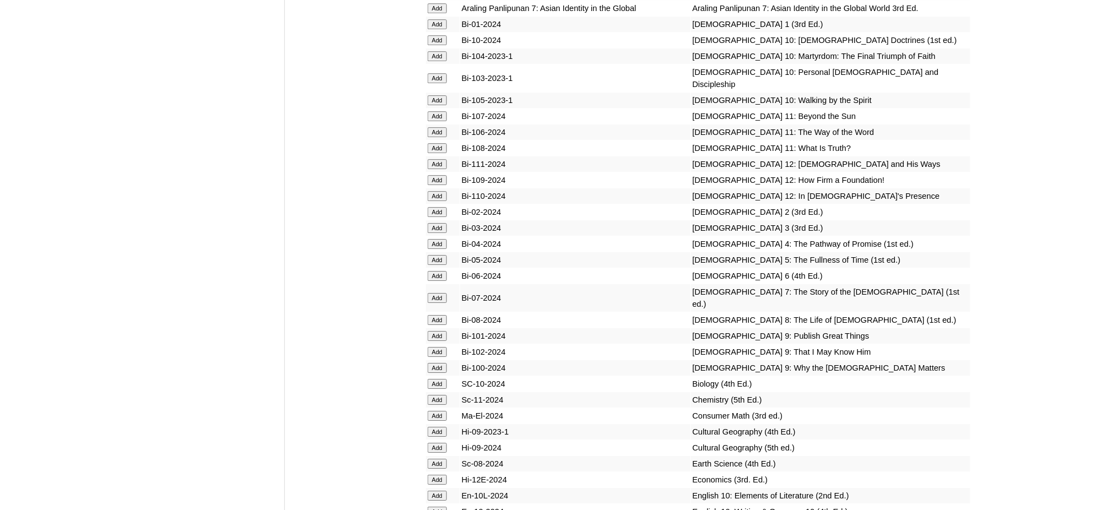
scroll to position [2718, 0]
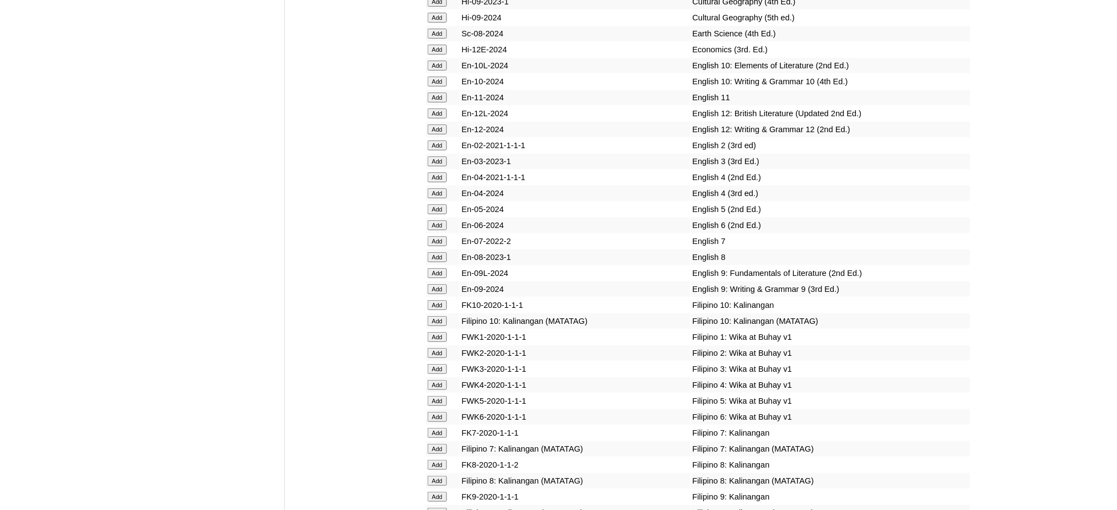
scroll to position [3158, 0]
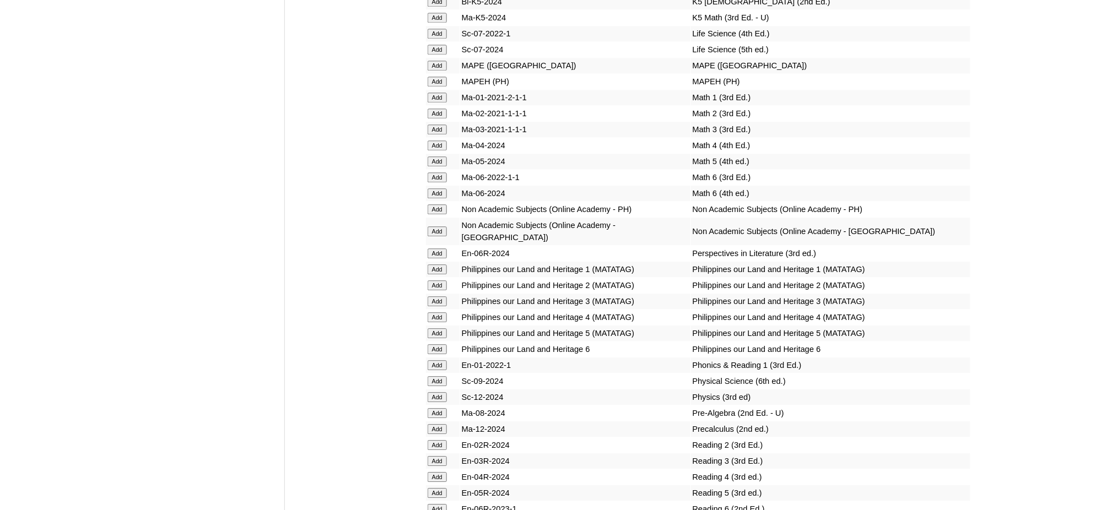
scroll to position [3966, 0]
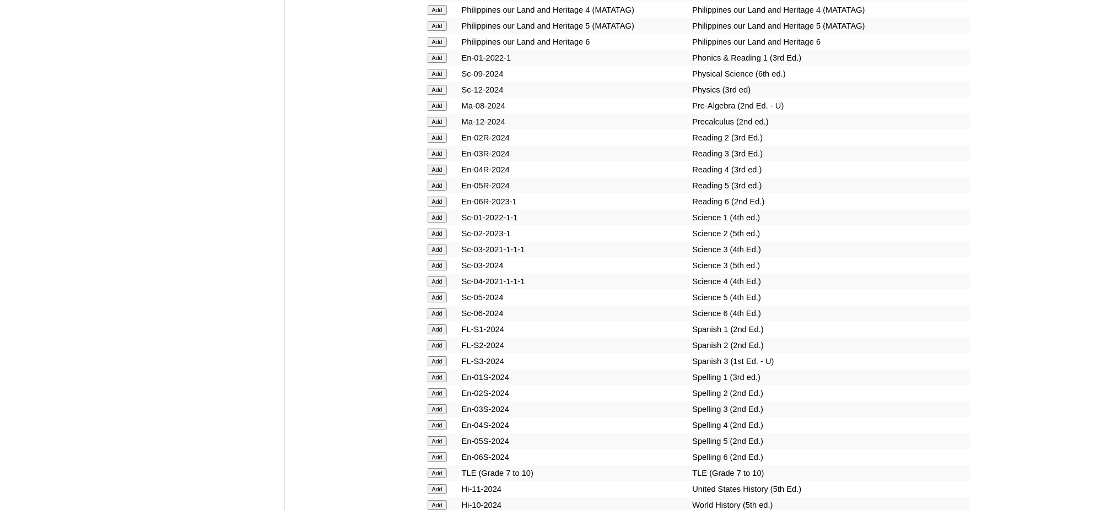
scroll to position [4333, 0]
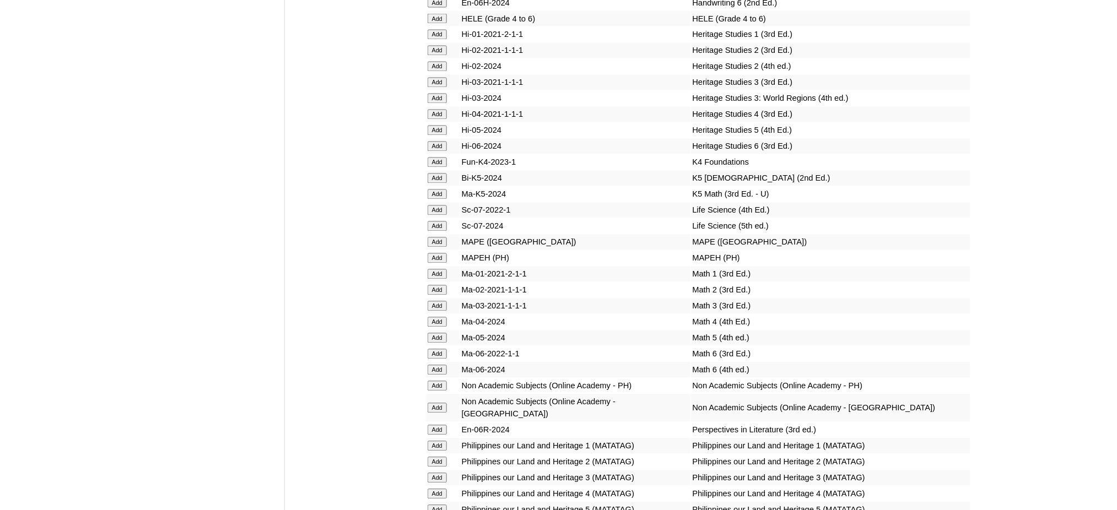
scroll to position [3746, 0]
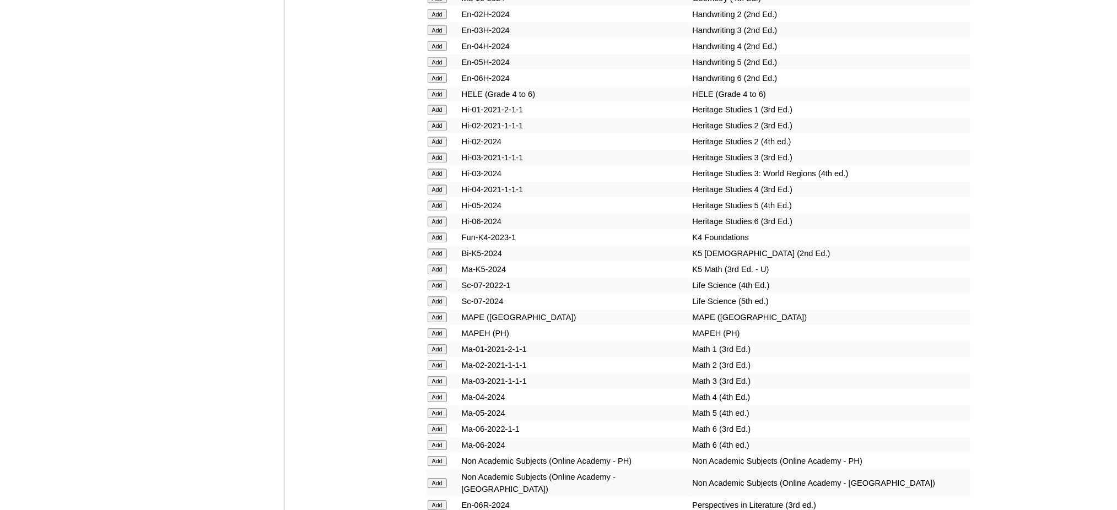
scroll to position [3672, 0]
